Goal: Register for event/course

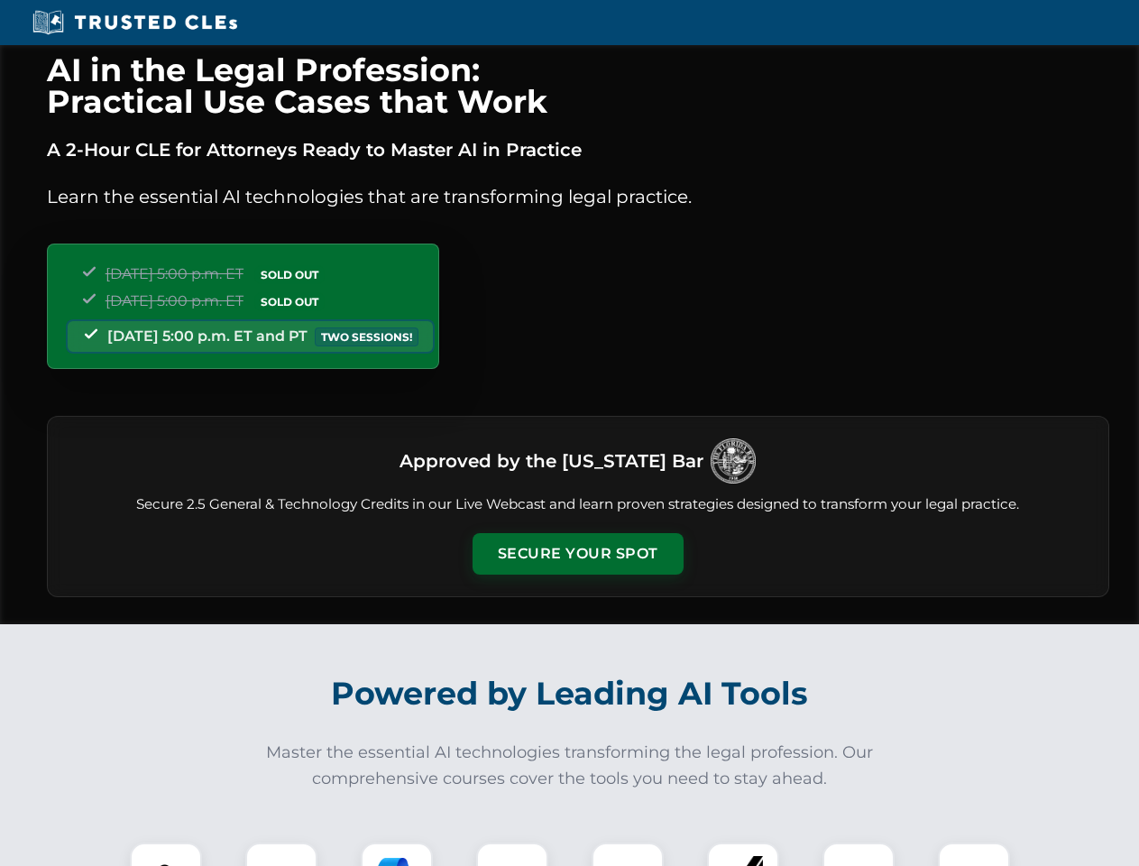
click at [577, 554] on button "Secure Your Spot" at bounding box center [578, 553] width 211 height 41
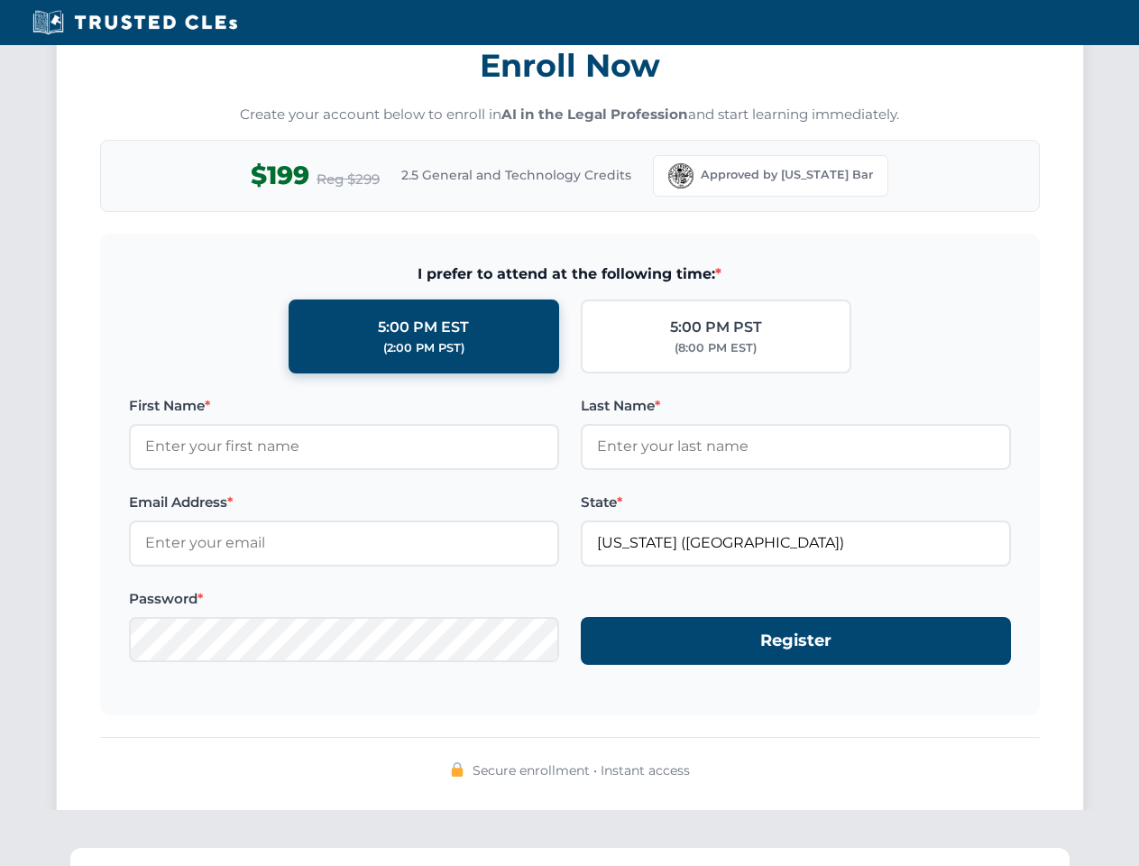
scroll to position [1771, 0]
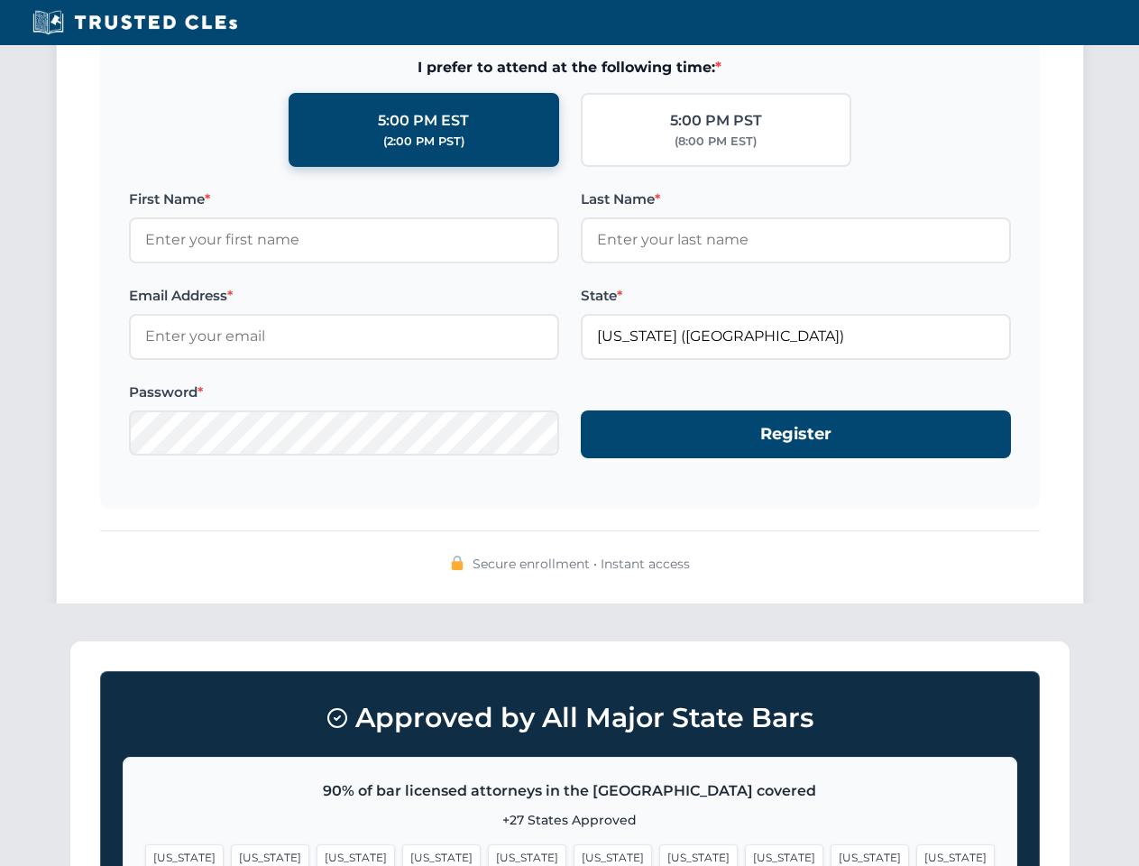
click at [831, 854] on span "[US_STATE]" at bounding box center [870, 857] width 78 height 26
